Goal: Communication & Community: Answer question/provide support

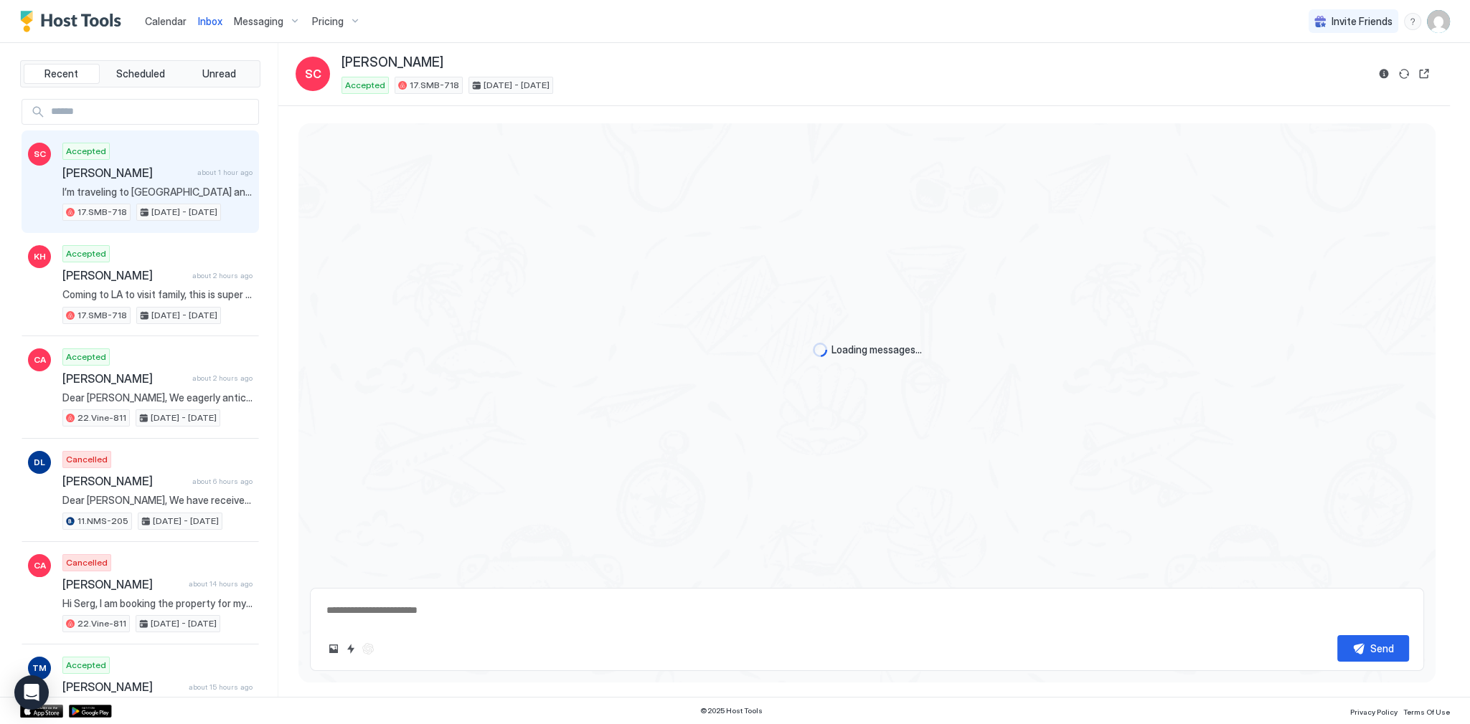
scroll to position [1351, 0]
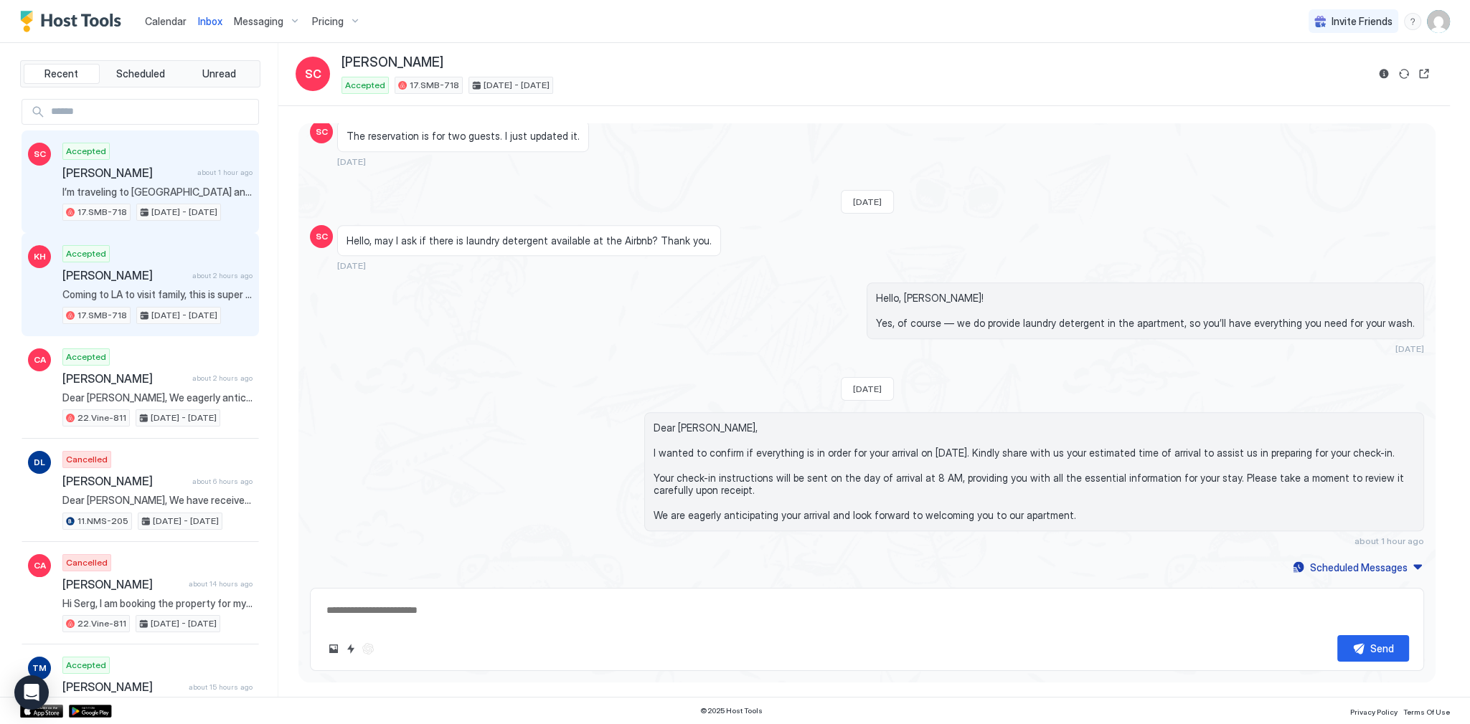
click at [184, 258] on div "Accepted Keena Habeeb about 2 hours ago Coming to LA to visit family, this is s…" at bounding box center [157, 284] width 190 height 79
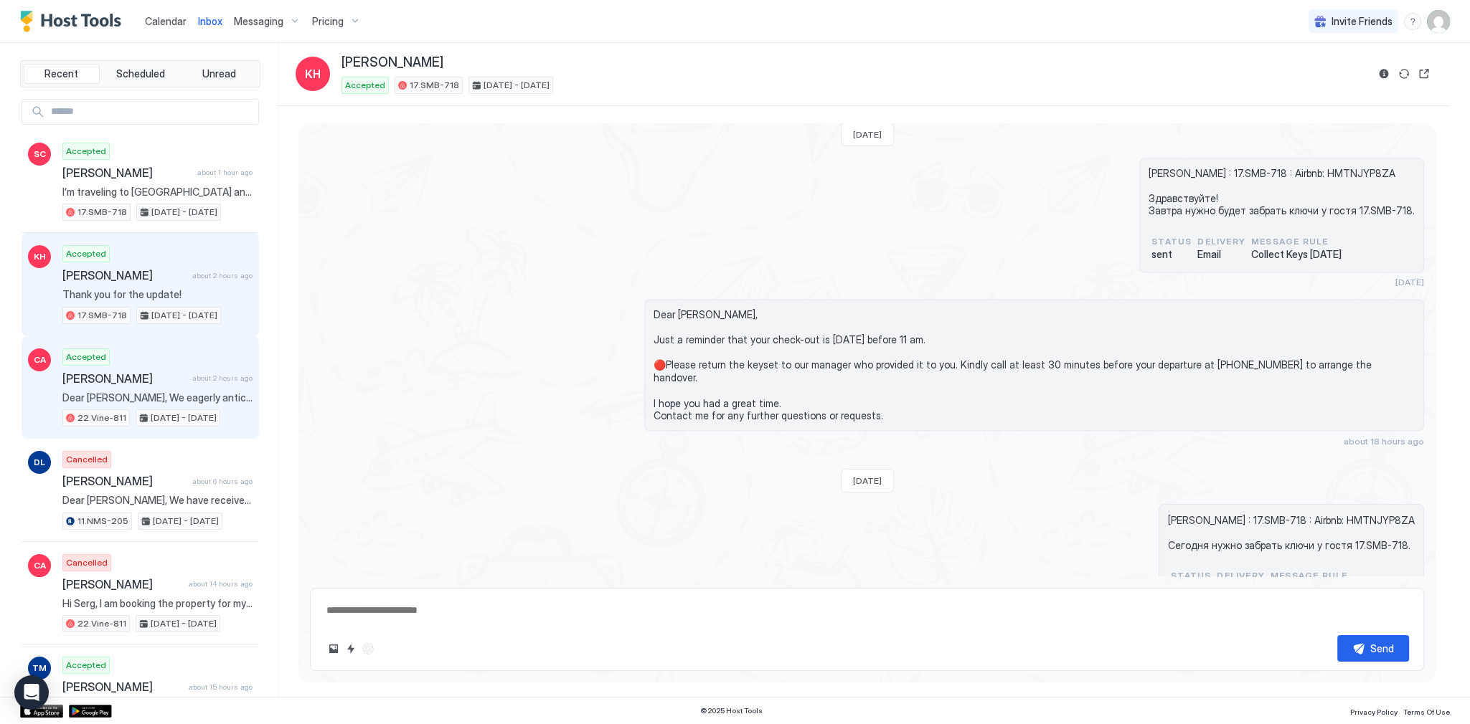
scroll to position [3375, 0]
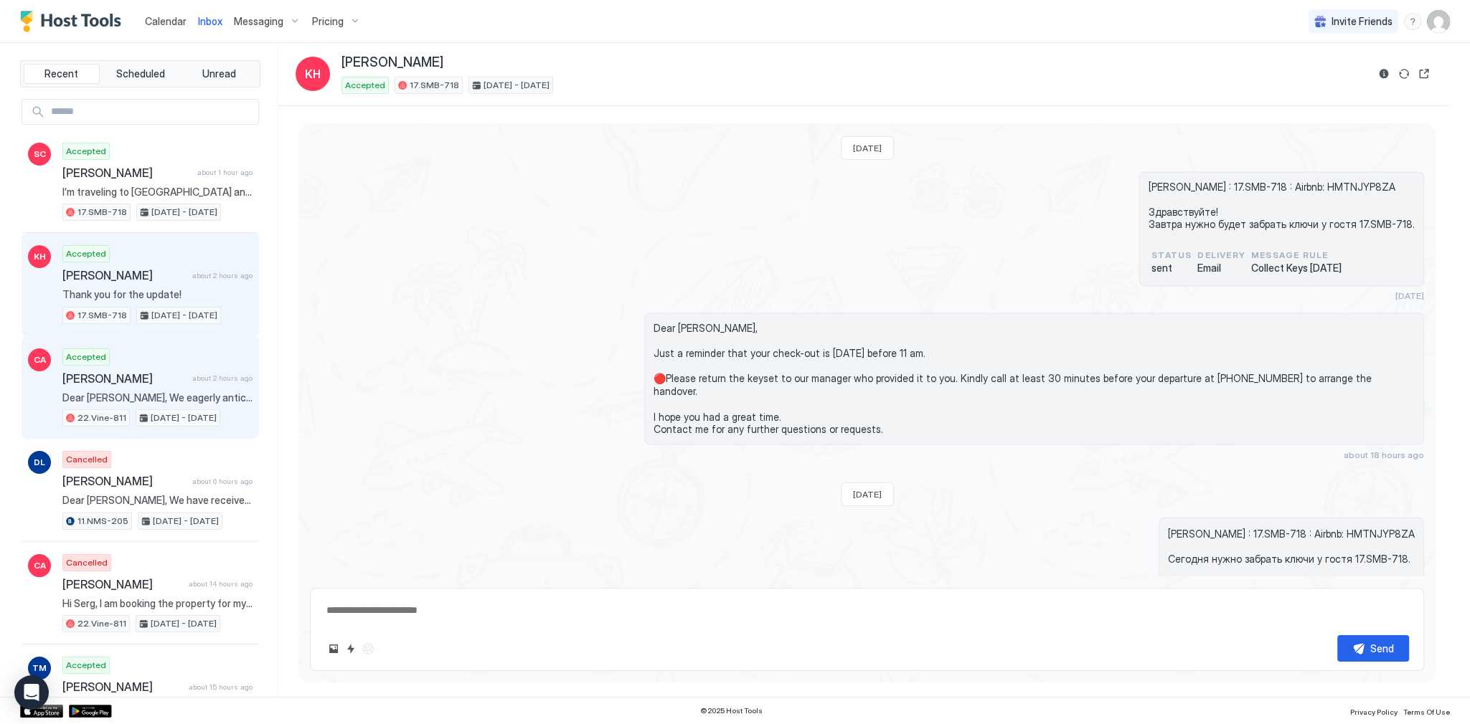
click at [93, 359] on span "Accepted" at bounding box center [86, 357] width 40 height 13
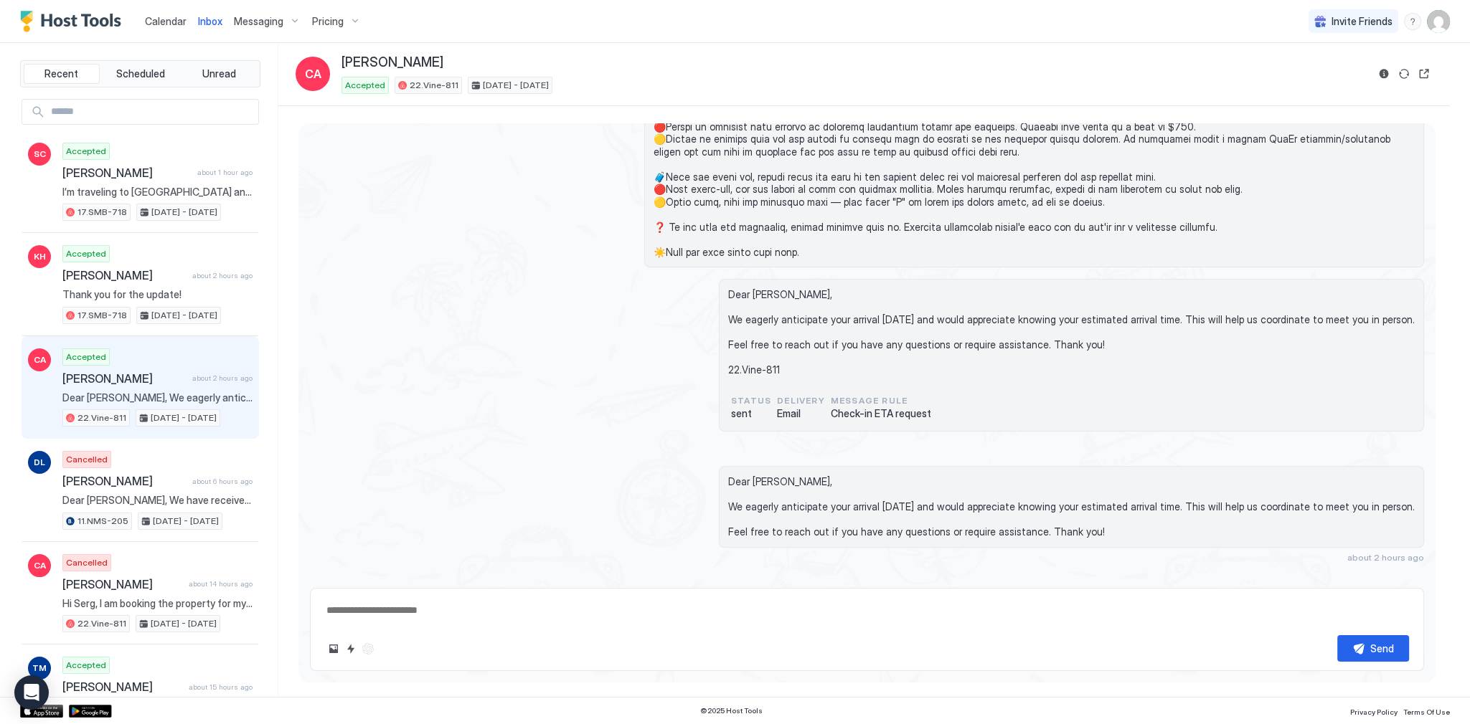
scroll to position [1371, 0]
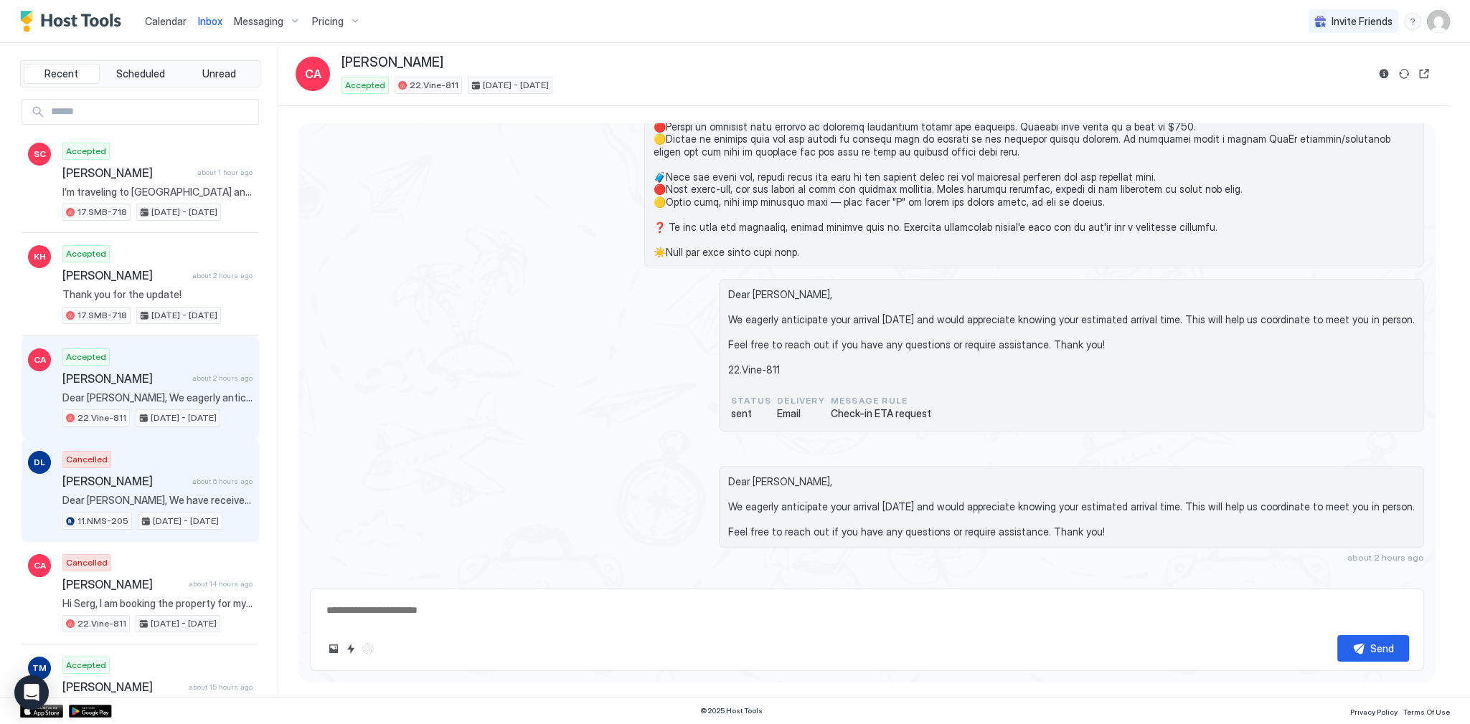
click at [141, 463] on div "Cancelled Dieter Lange about 6 hours ago Dear Dieter, We have received your res…" at bounding box center [157, 490] width 190 height 79
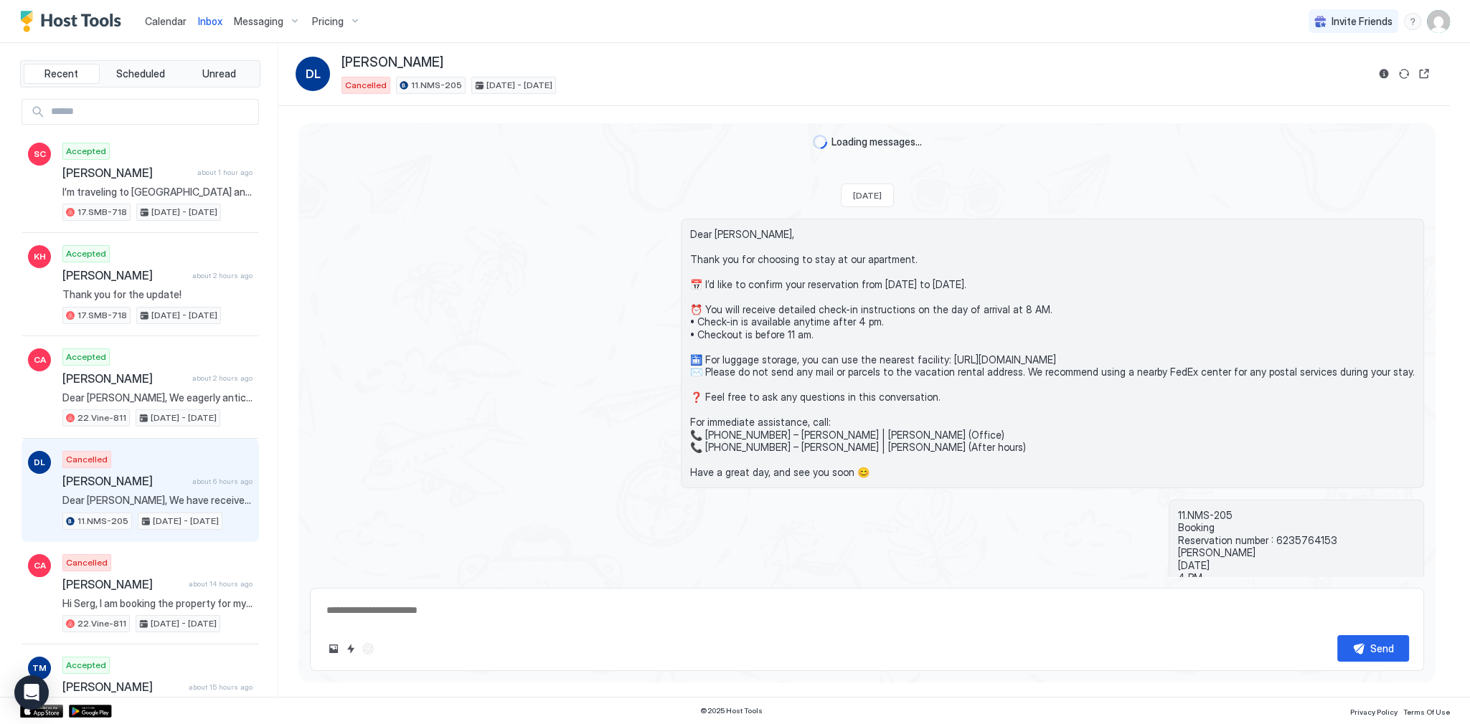
scroll to position [823, 0]
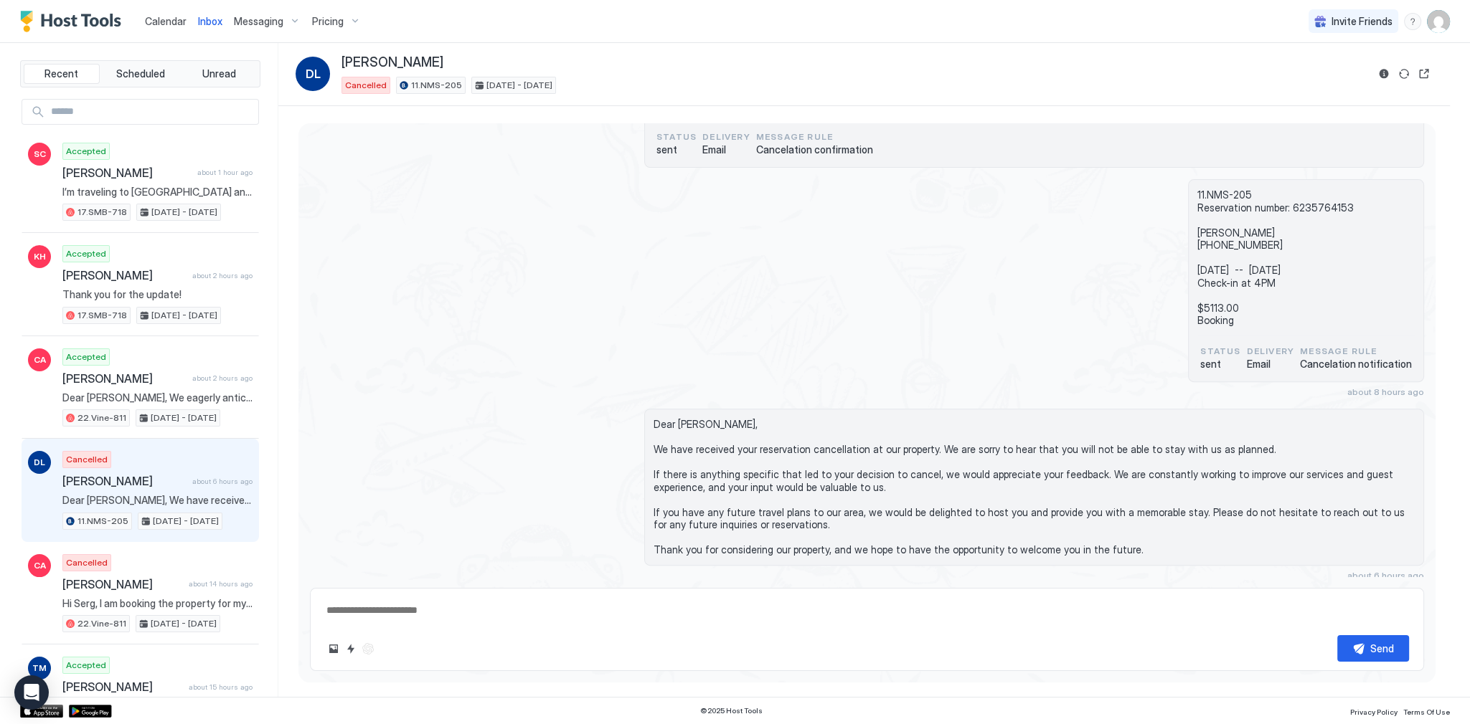
click at [861, 341] on div "11.NMS-205 Reservation number: 6235764153 Dieter Lange +49 171 2047166 Mon, Sep…" at bounding box center [867, 288] width 1114 height 218
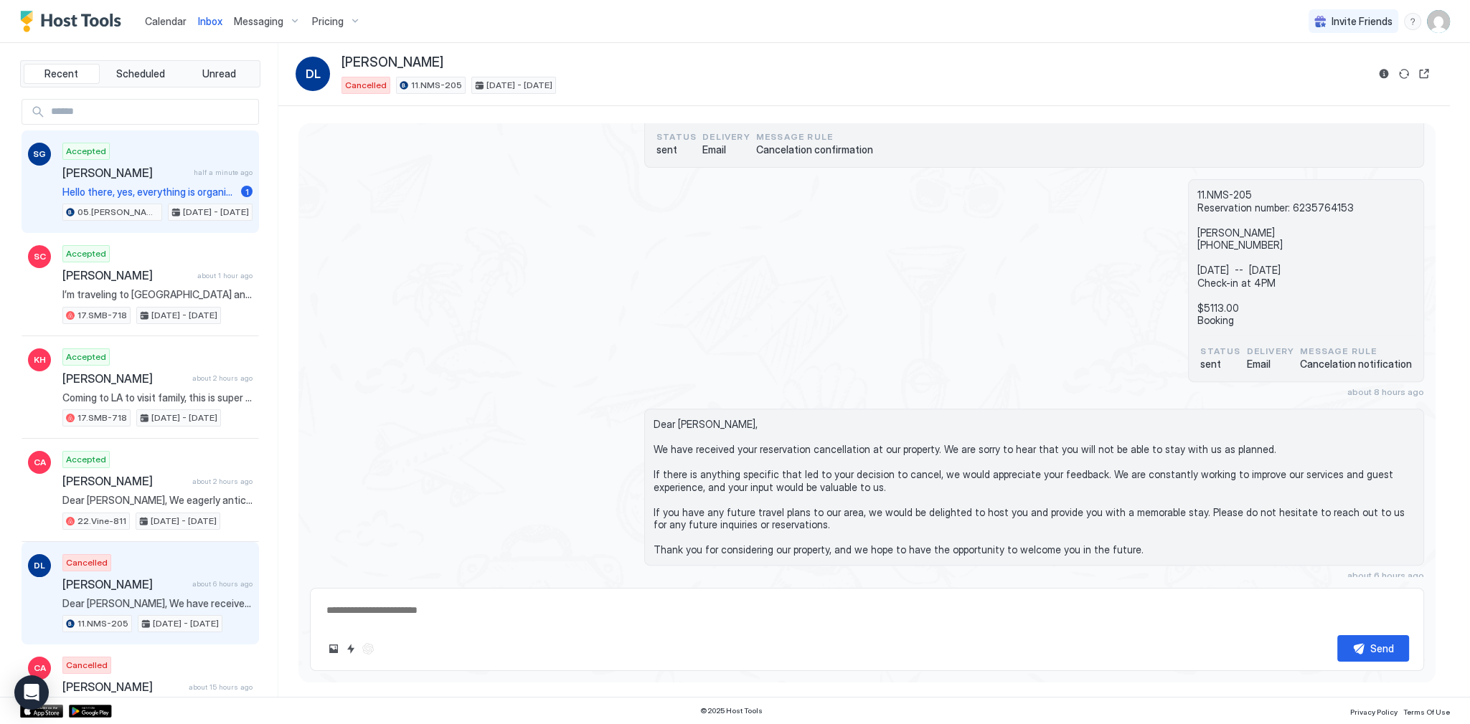
click at [162, 176] on span "[PERSON_NAME]" at bounding box center [125, 173] width 126 height 14
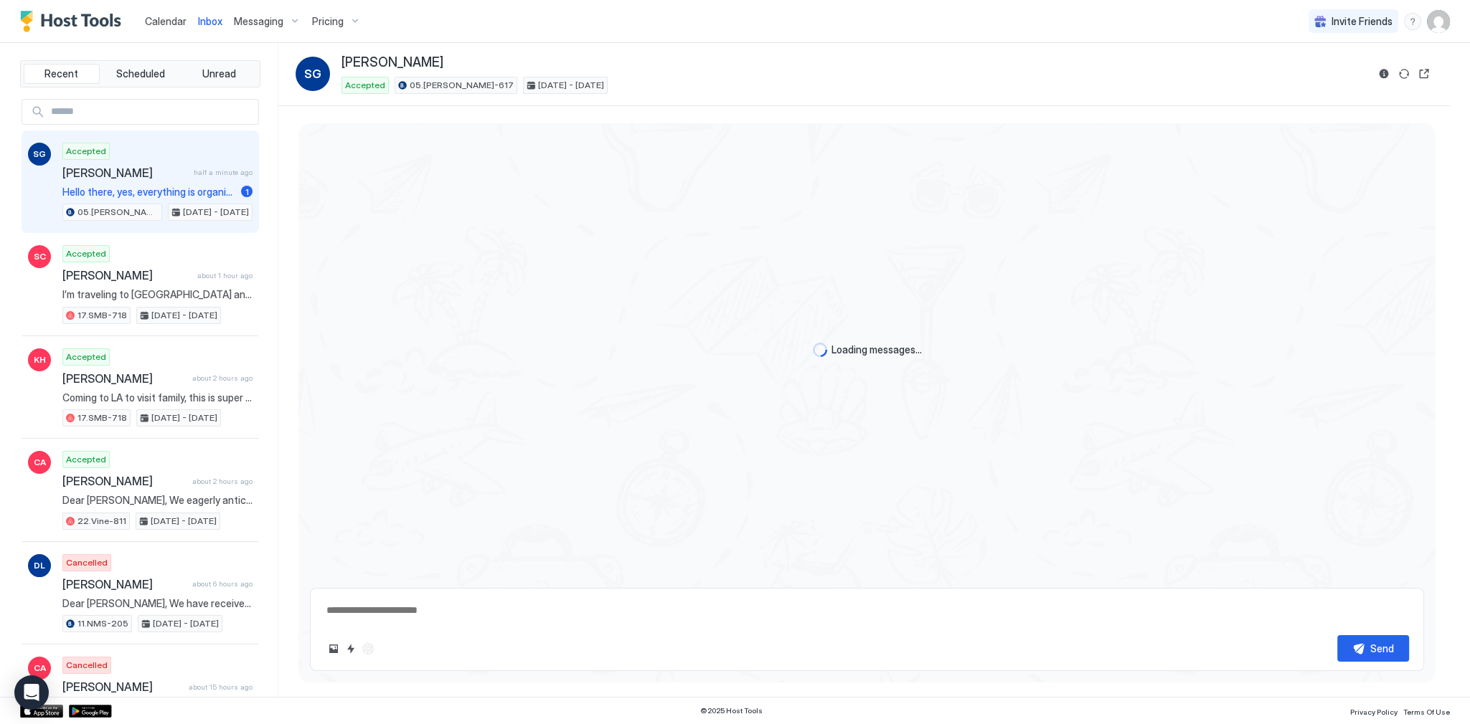
scroll to position [528, 0]
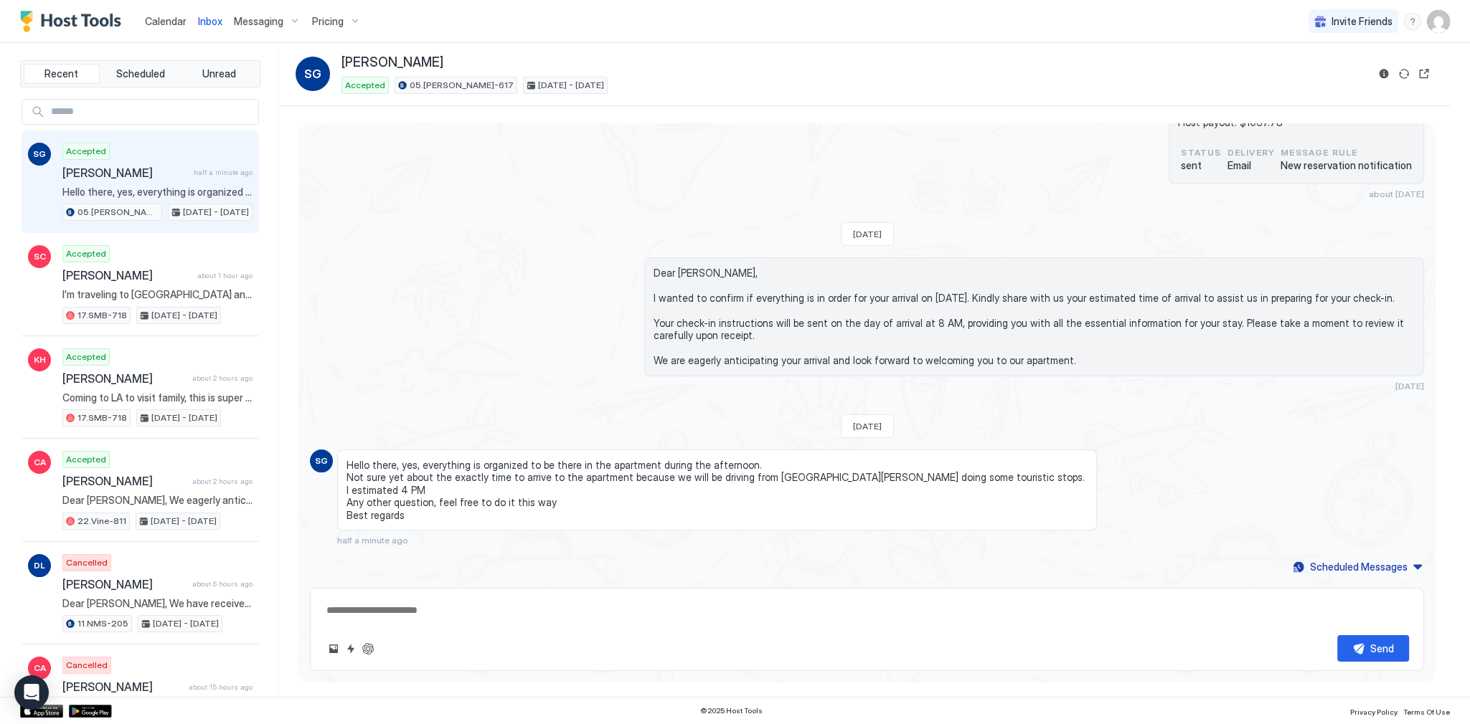
click at [482, 475] on span "Hello there, yes, everything is organized to be there in the apartment during t…" at bounding box center [716, 490] width 741 height 63
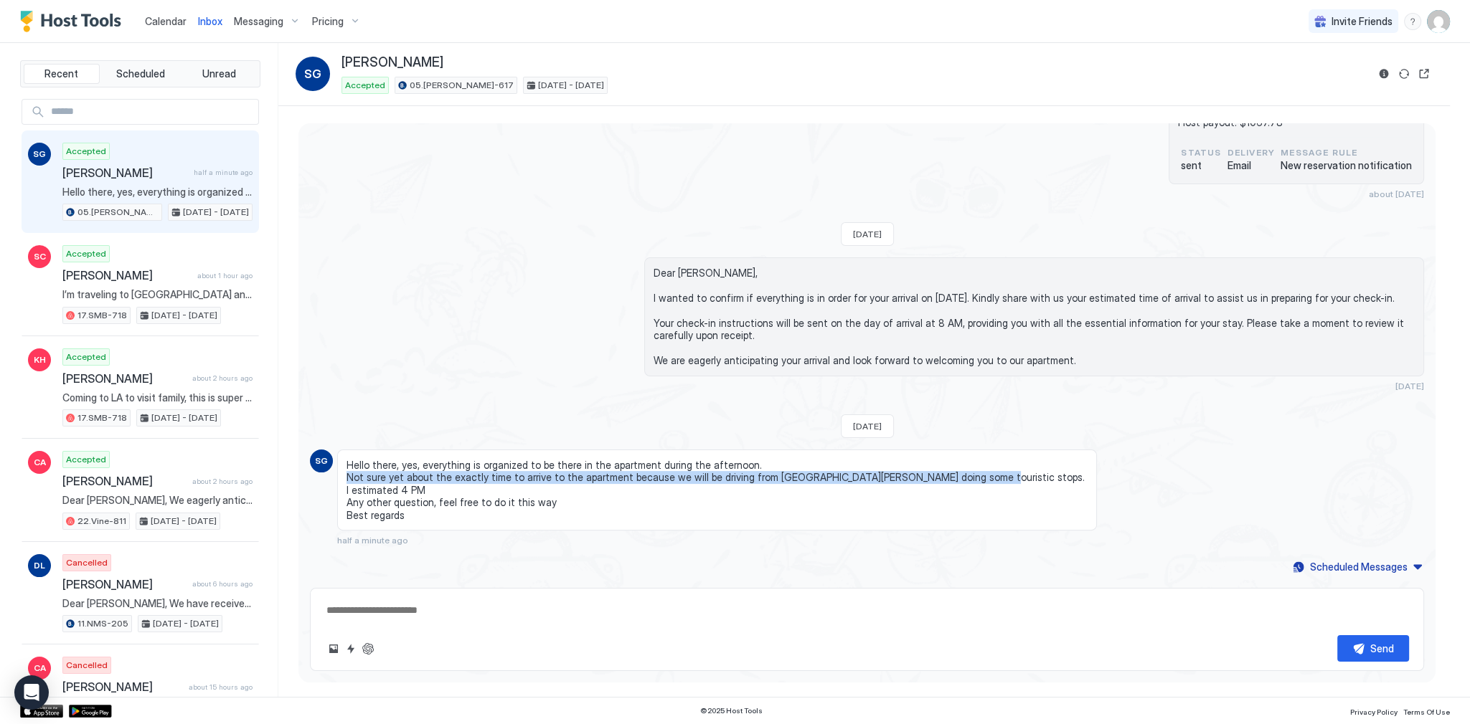
click at [482, 475] on span "Hello there, yes, everything is organized to be there in the apartment during t…" at bounding box center [716, 490] width 741 height 63
click at [514, 476] on span "Hello there, yes, everything is organized to be there in the apartment during t…" at bounding box center [716, 490] width 741 height 63
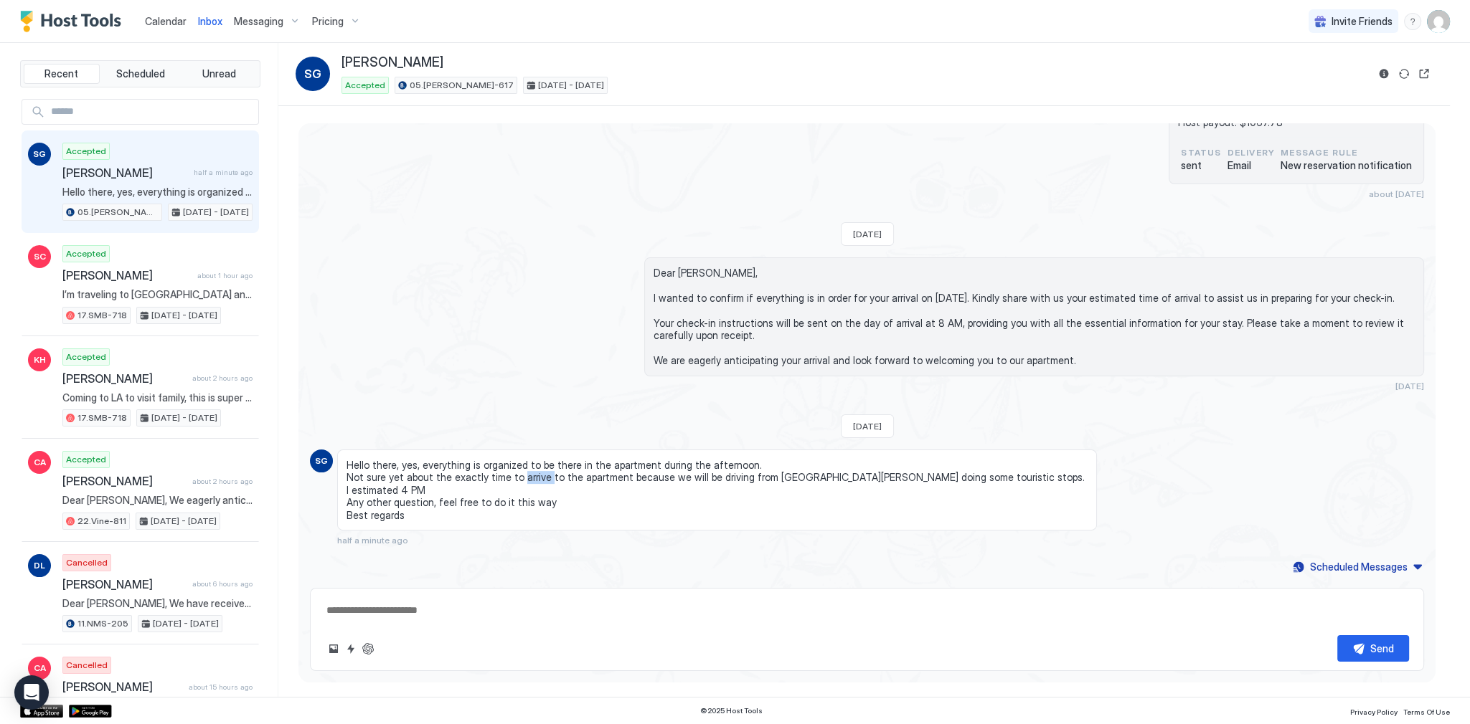
click at [514, 476] on span "Hello there, yes, everything is organized to be there in the apartment during t…" at bounding box center [716, 490] width 741 height 63
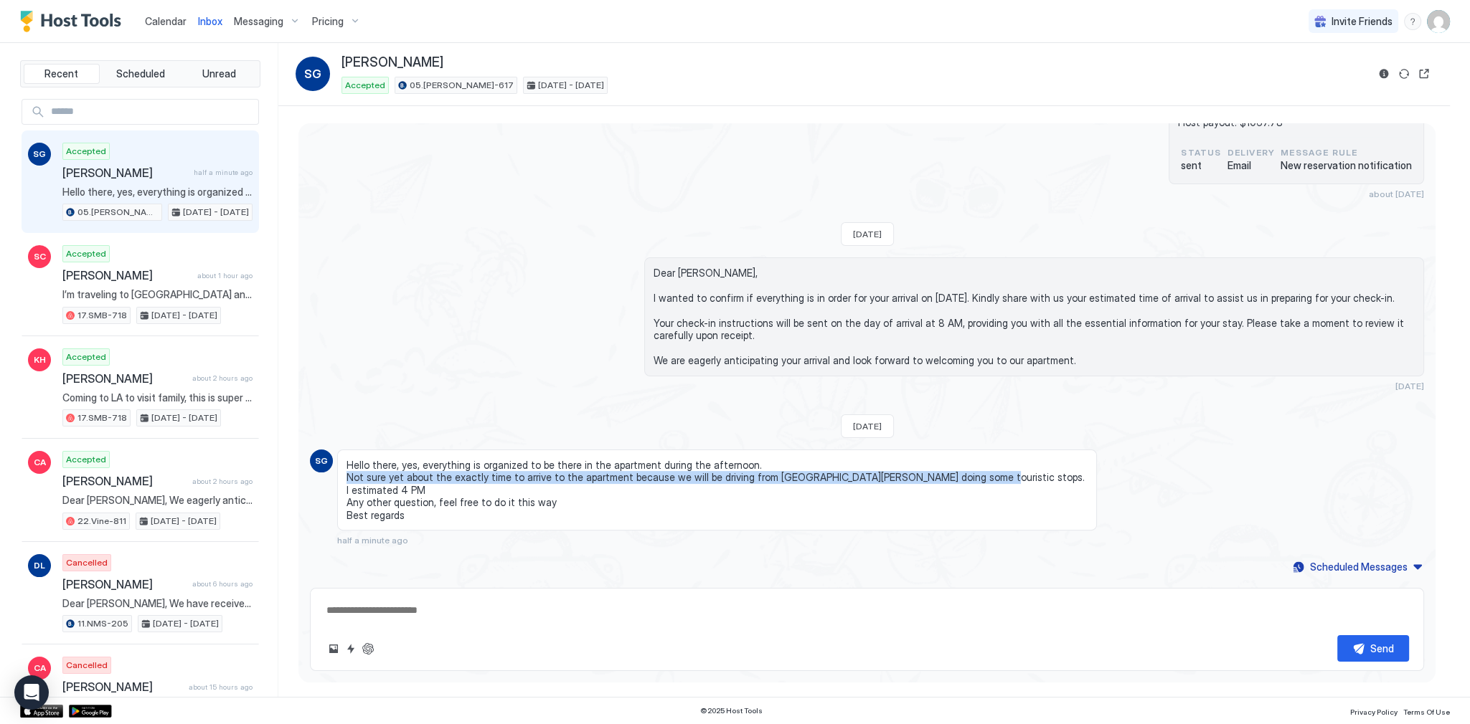
click at [514, 476] on span "Hello there, yes, everything is organized to be there in the apartment during t…" at bounding box center [716, 490] width 741 height 63
click at [535, 476] on span "Hello there, yes, everything is organized to be there in the apartment during t…" at bounding box center [716, 490] width 741 height 63
drag, startPoint x: 535, startPoint y: 476, endPoint x: 831, endPoint y: 478, distance: 295.5
click at [801, 475] on span "Hello there, yes, everything is organized to be there in the apartment during t…" at bounding box center [716, 490] width 741 height 63
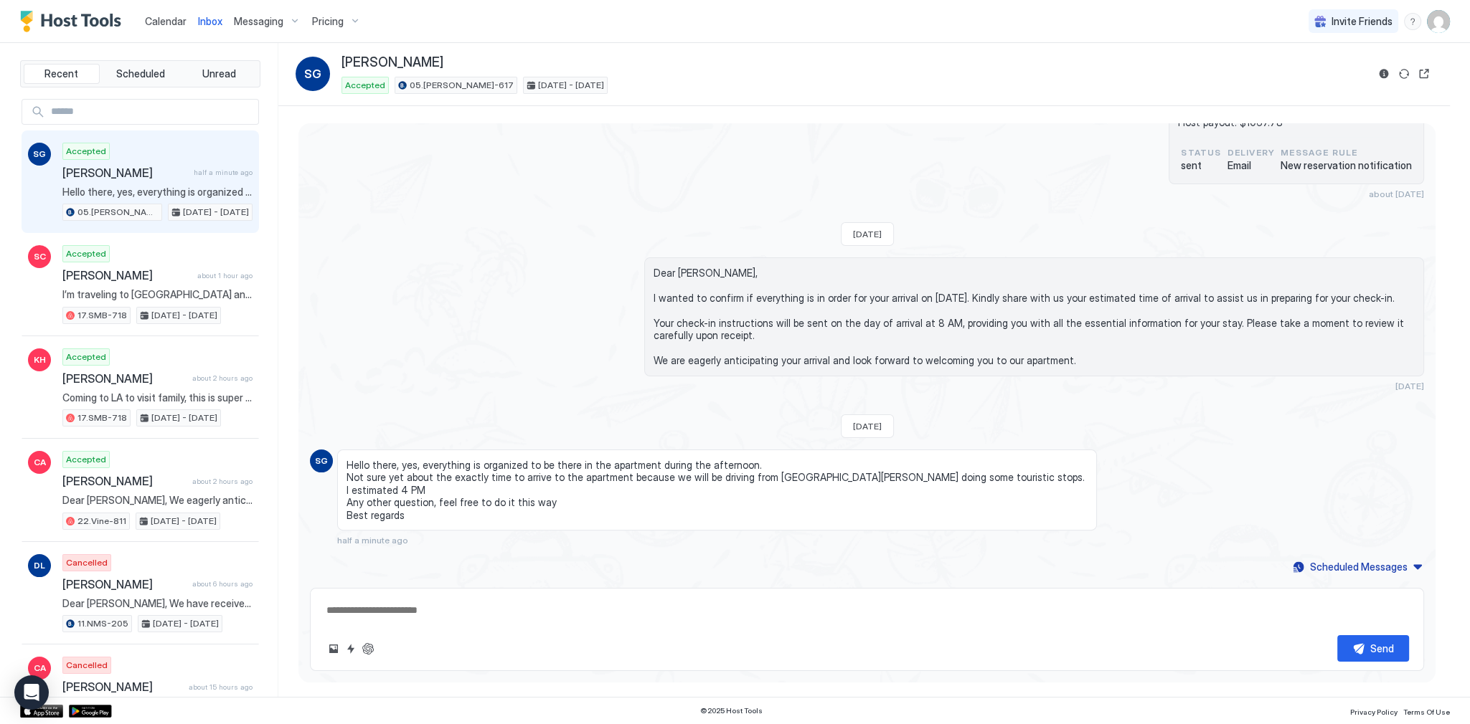
click at [845, 478] on span "Hello there, yes, everything is organized to be there in the apartment during t…" at bounding box center [716, 490] width 741 height 63
drag, startPoint x: 845, startPoint y: 478, endPoint x: 436, endPoint y: 488, distance: 409.0
click at [436, 488] on span "Hello there, yes, everything is organized to be there in the apartment during t…" at bounding box center [716, 490] width 741 height 63
click at [433, 488] on span "Hello there, yes, everything is organized to be there in the apartment during t…" at bounding box center [716, 490] width 741 height 63
click at [422, 502] on span "Hello there, yes, everything is organized to be there in the apartment during t…" at bounding box center [716, 490] width 741 height 63
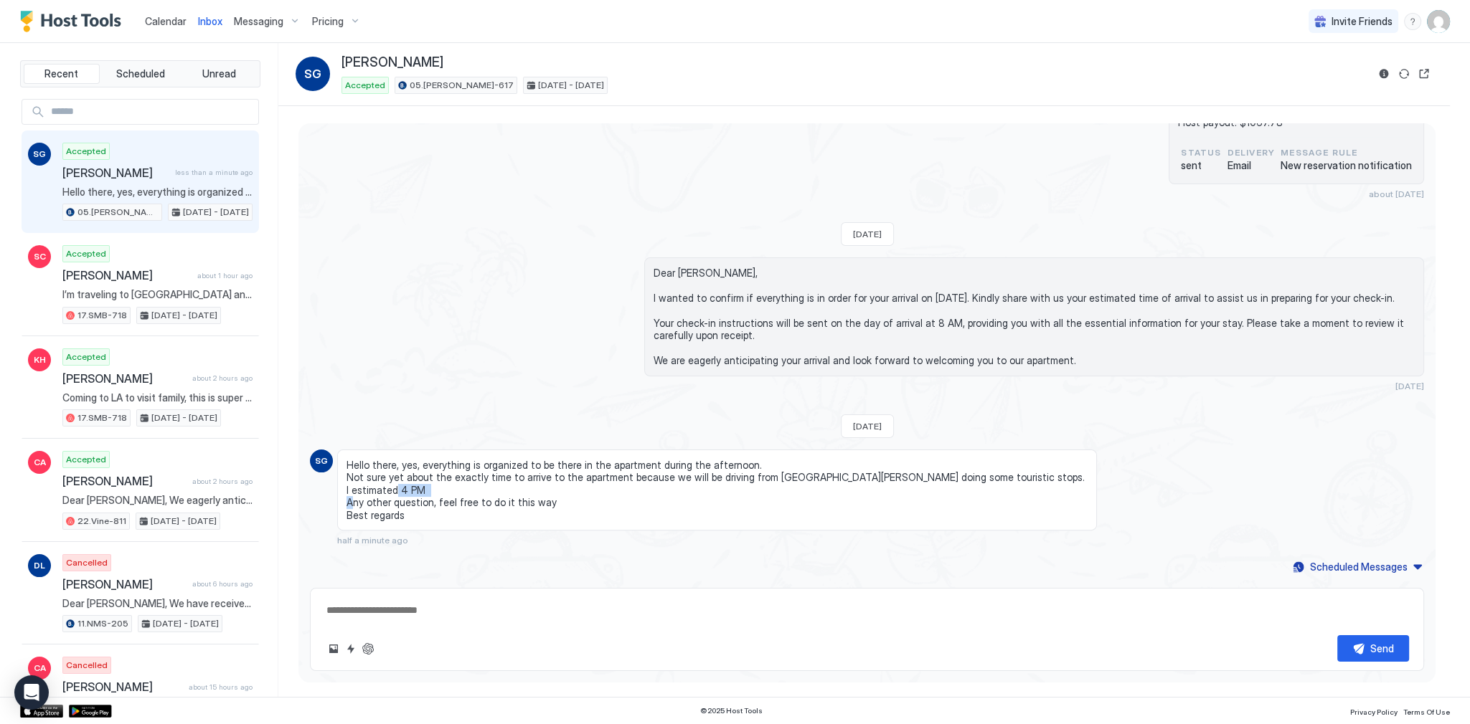
click at [422, 502] on span "Hello there, yes, everything is organized to be there in the apartment during t…" at bounding box center [716, 490] width 741 height 63
click at [559, 505] on span "Hello there, yes, everything is organized to be there in the apartment during t…" at bounding box center [716, 490] width 741 height 63
click at [537, 499] on span "Hello there, yes, everything is organized to be there in the apartment during t…" at bounding box center [716, 490] width 741 height 63
click at [505, 378] on div "Dear Sebastian, I wanted to confirm if everything is in order for your arrival …" at bounding box center [867, 325] width 1114 height 134
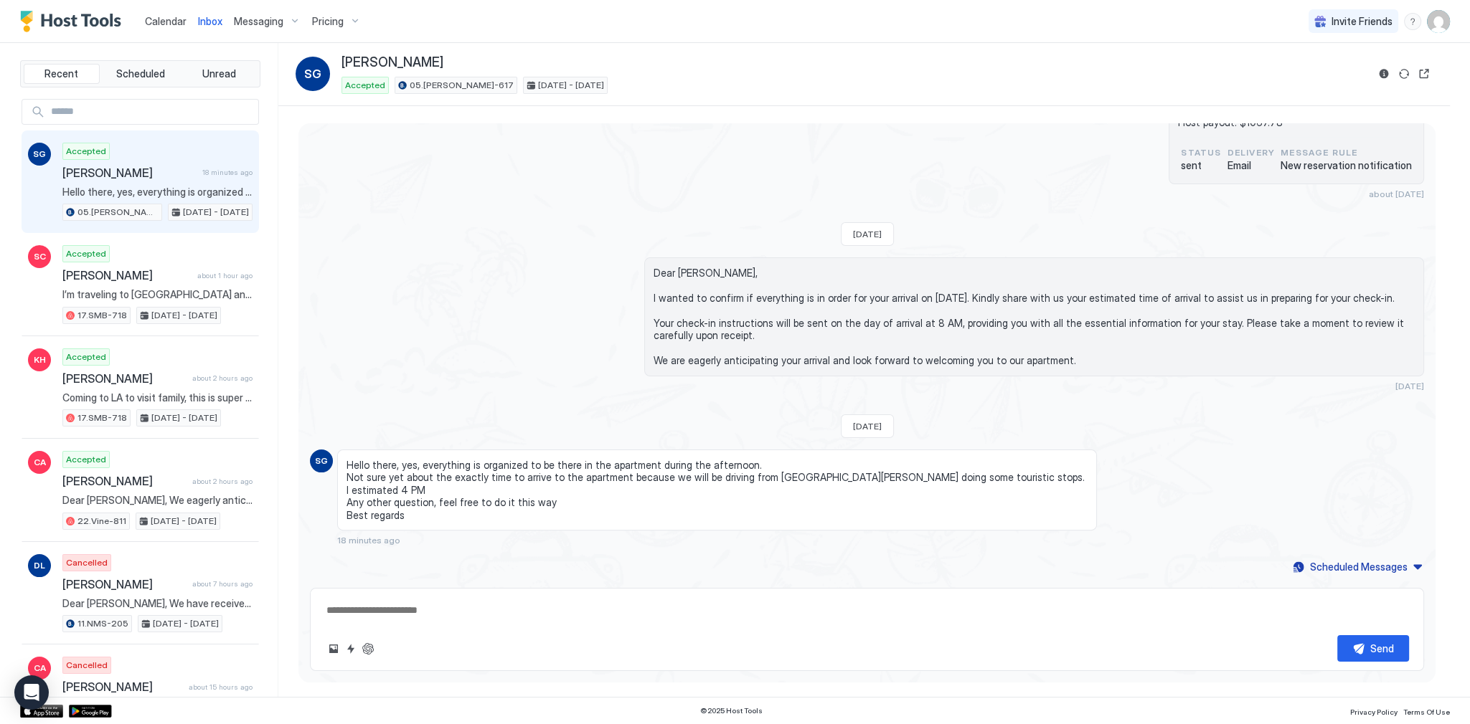
type textarea "*"
